Goal: Task Accomplishment & Management: Use online tool/utility

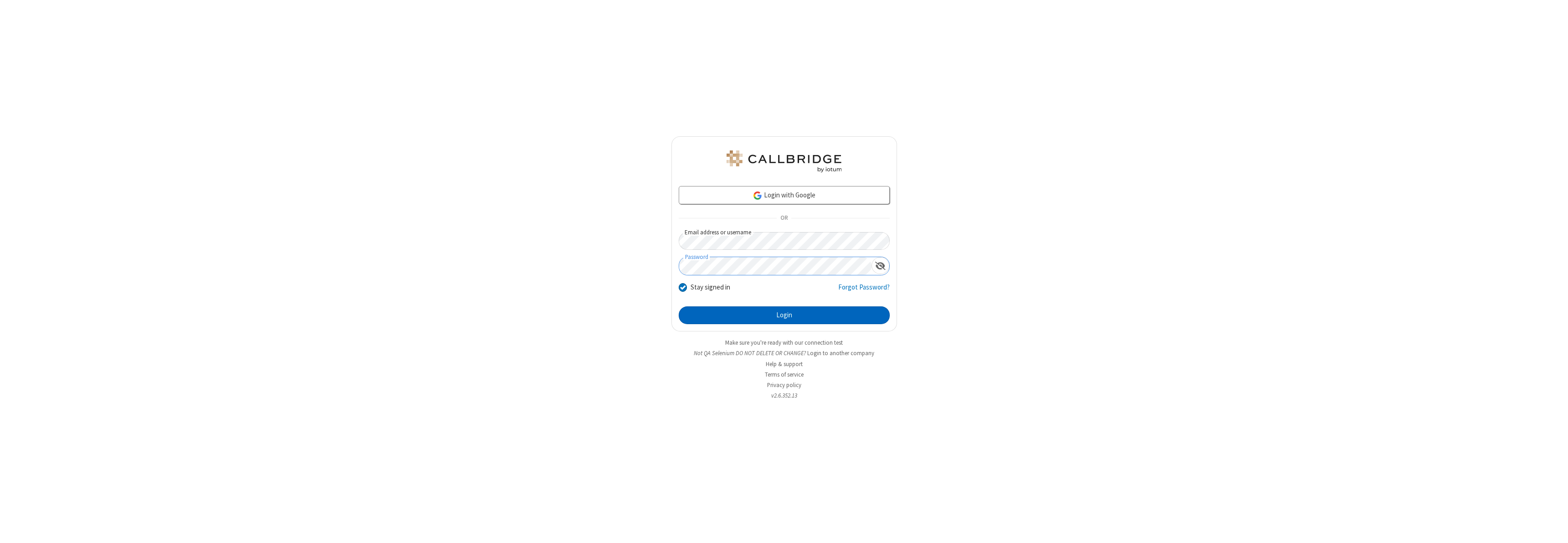
click at [784, 315] on button "Login" at bounding box center [784, 316] width 211 height 18
